Goal: Task Accomplishment & Management: Manage account settings

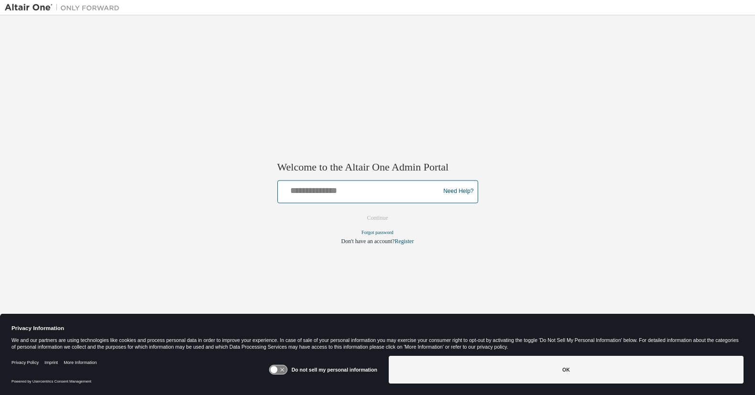
click at [371, 191] on input "text" at bounding box center [360, 190] width 157 height 14
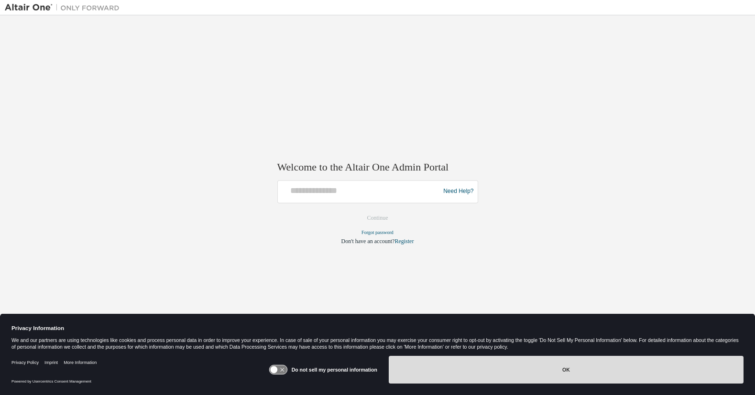
click at [566, 367] on button "OK" at bounding box center [566, 370] width 355 height 28
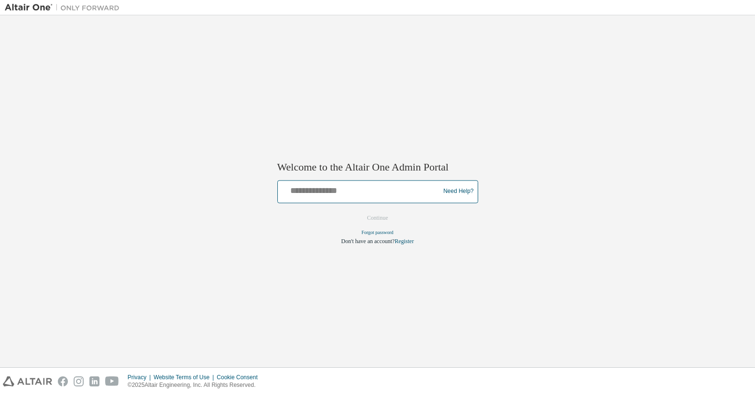
click at [371, 192] on input "text" at bounding box center [360, 190] width 157 height 14
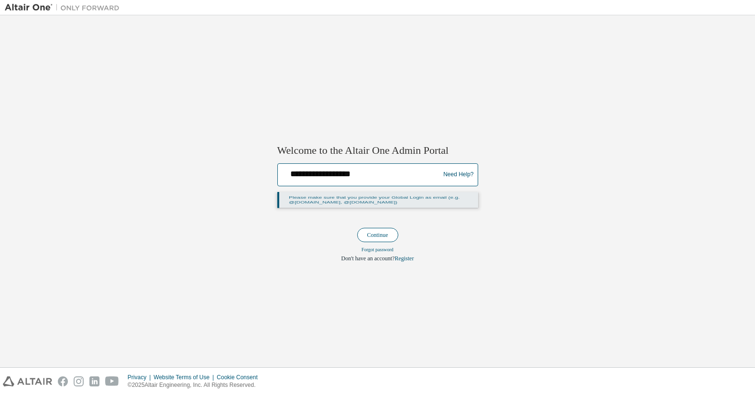
type input "**********"
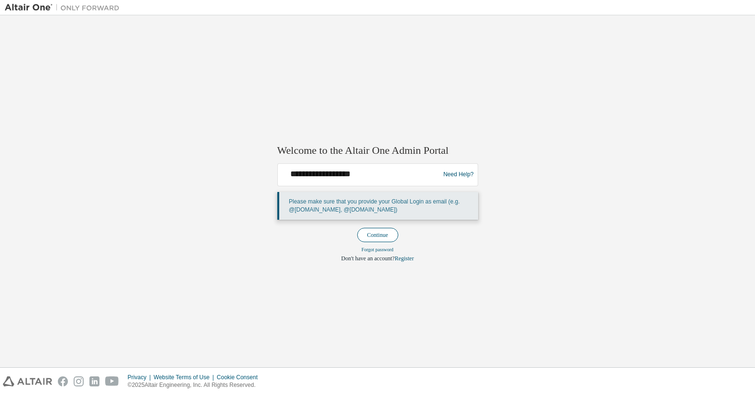
click at [373, 235] on button "Continue" at bounding box center [377, 235] width 41 height 14
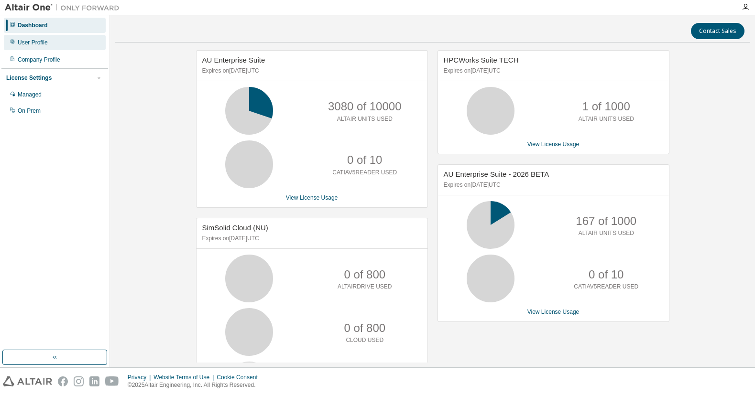
click at [35, 44] on div "User Profile" at bounding box center [33, 43] width 30 height 8
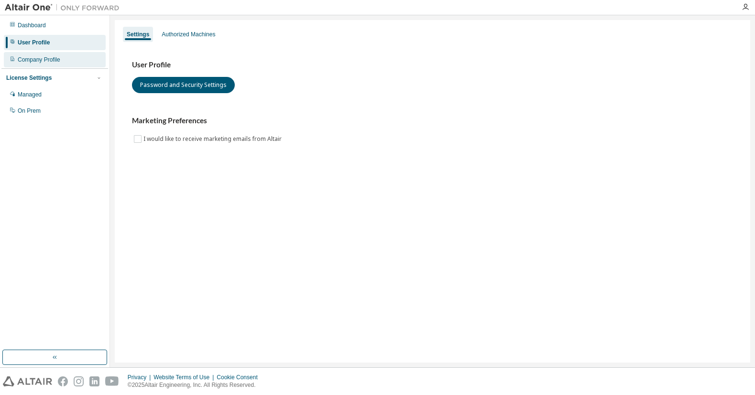
click at [29, 57] on div "Company Profile" at bounding box center [39, 60] width 43 height 8
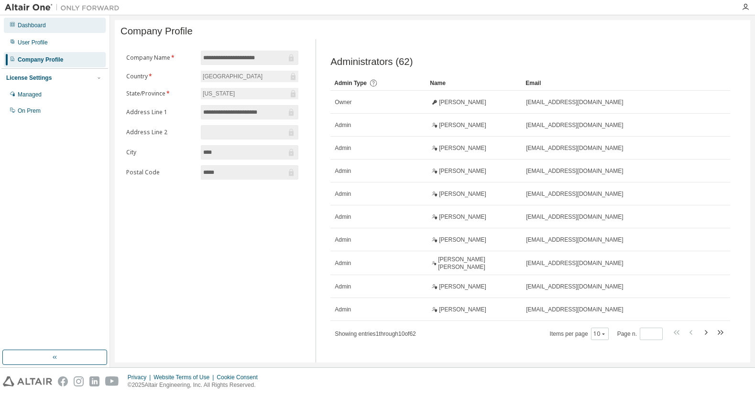
click at [33, 26] on div "Dashboard" at bounding box center [32, 26] width 28 height 8
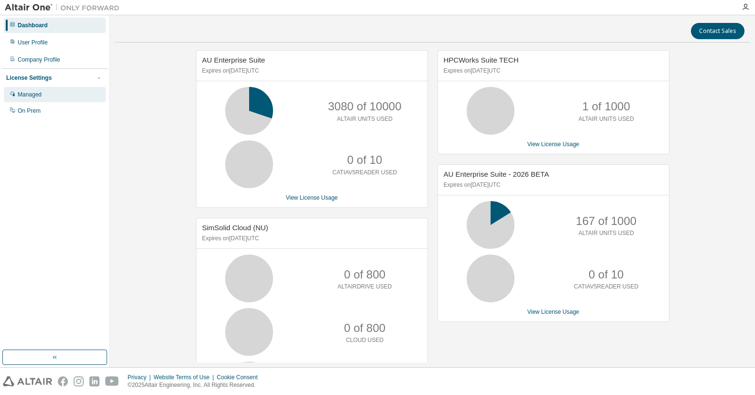
click at [25, 94] on div "Managed" at bounding box center [30, 95] width 24 height 8
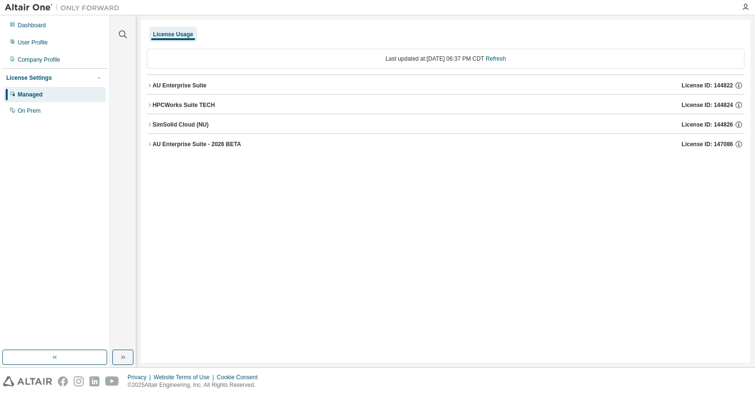
click at [149, 145] on icon "button" at bounding box center [150, 145] width 6 height 6
